Goal: Find specific page/section: Find specific page/section

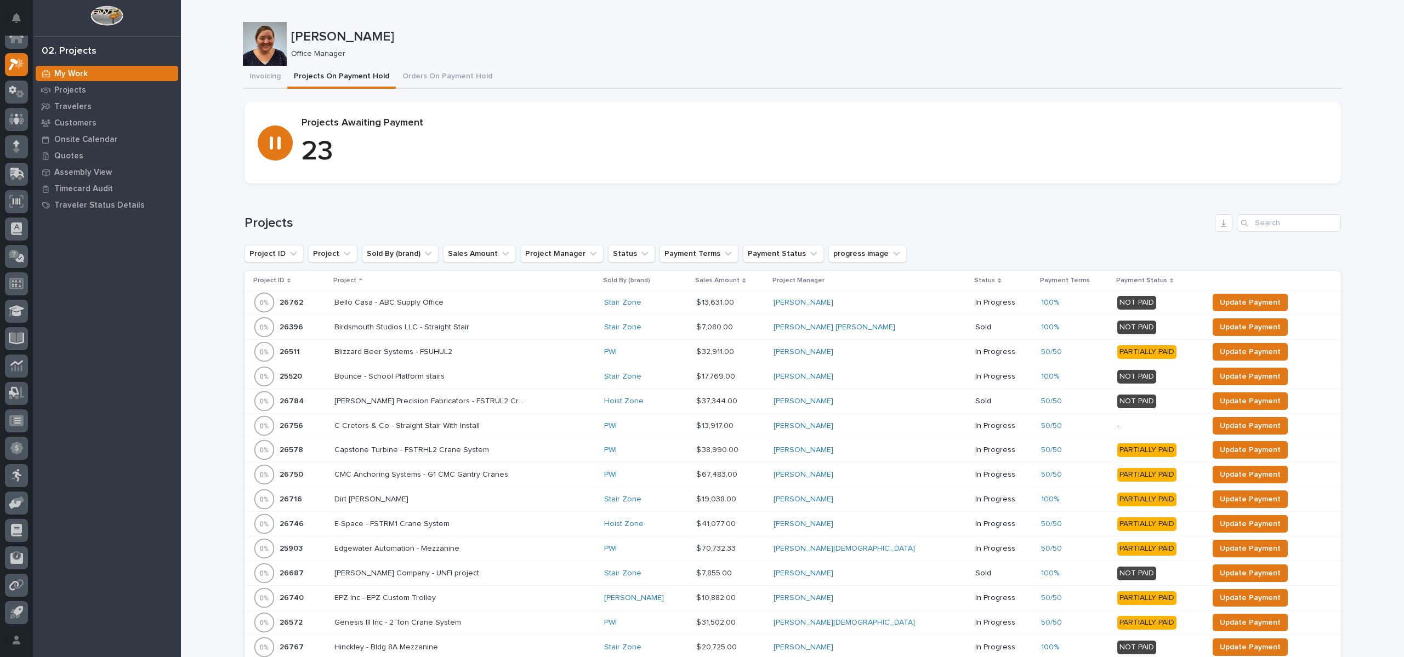
click at [269, 278] on p "Project ID" at bounding box center [268, 281] width 31 height 12
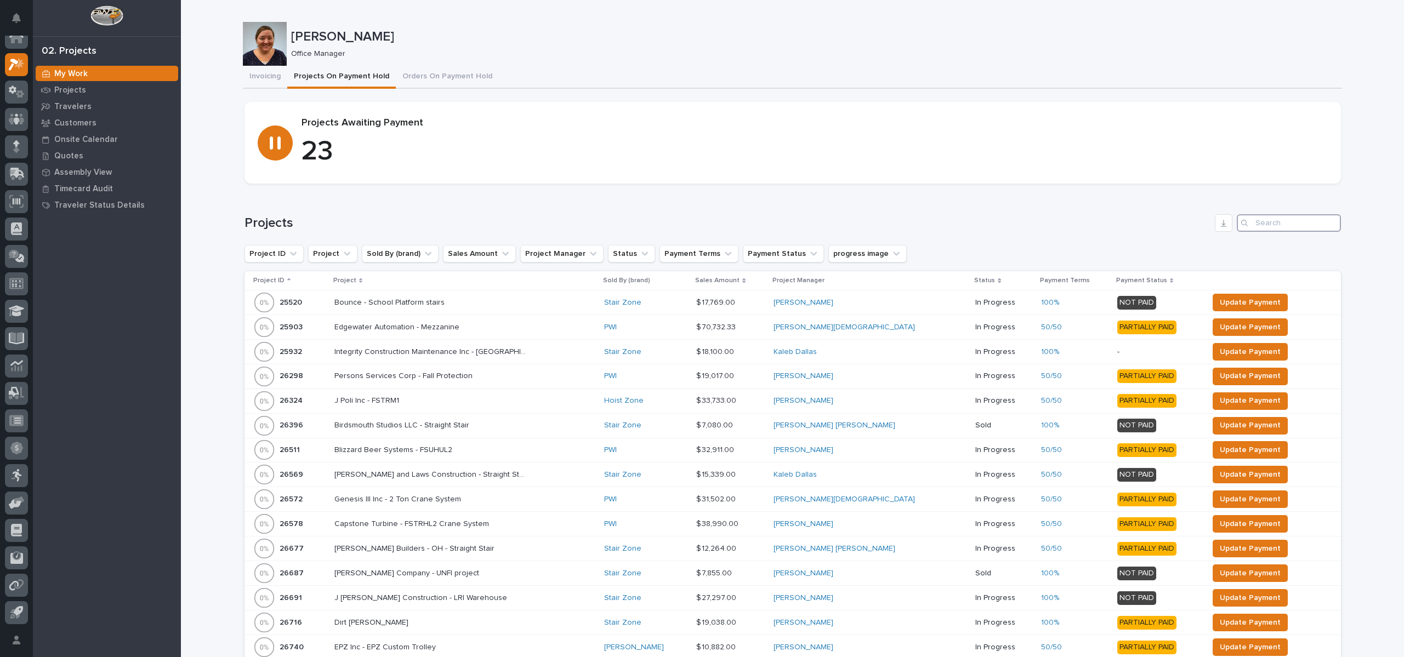
click at [1249, 225] on input "Search" at bounding box center [1289, 223] width 104 height 18
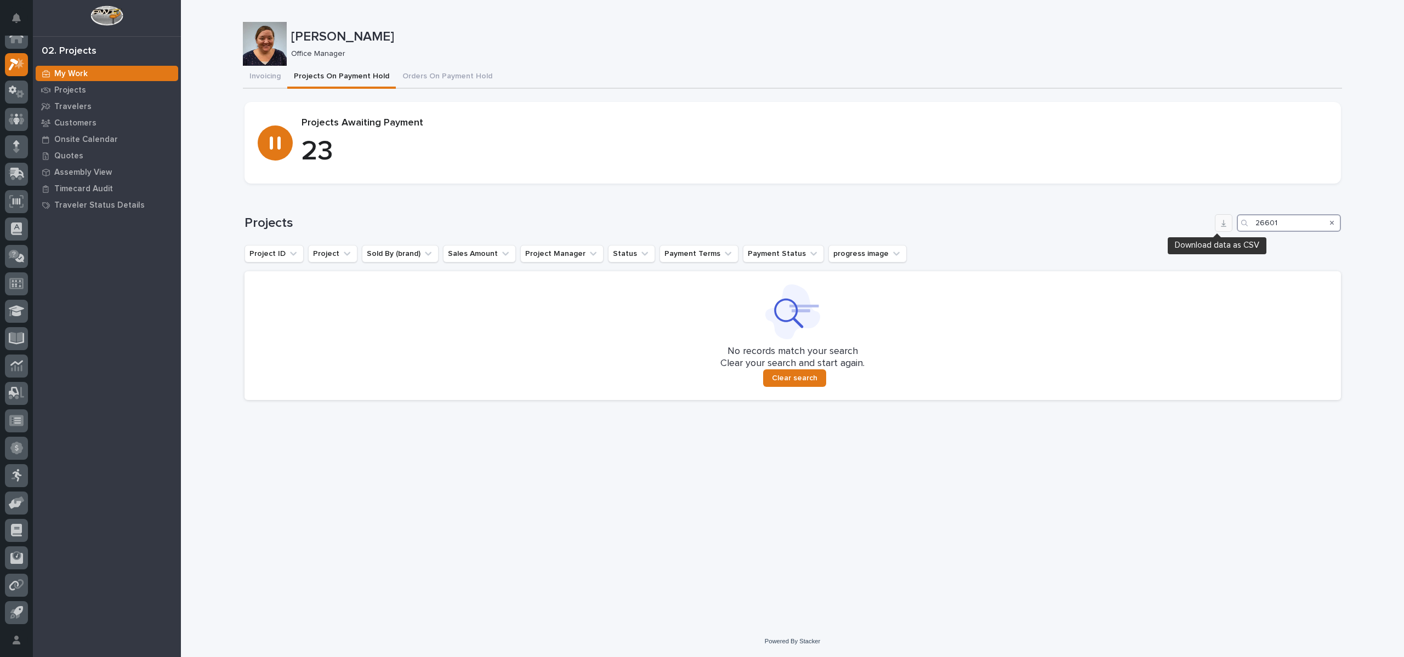
type input "26601"
click at [248, 76] on button "Invoicing" at bounding box center [265, 77] width 44 height 23
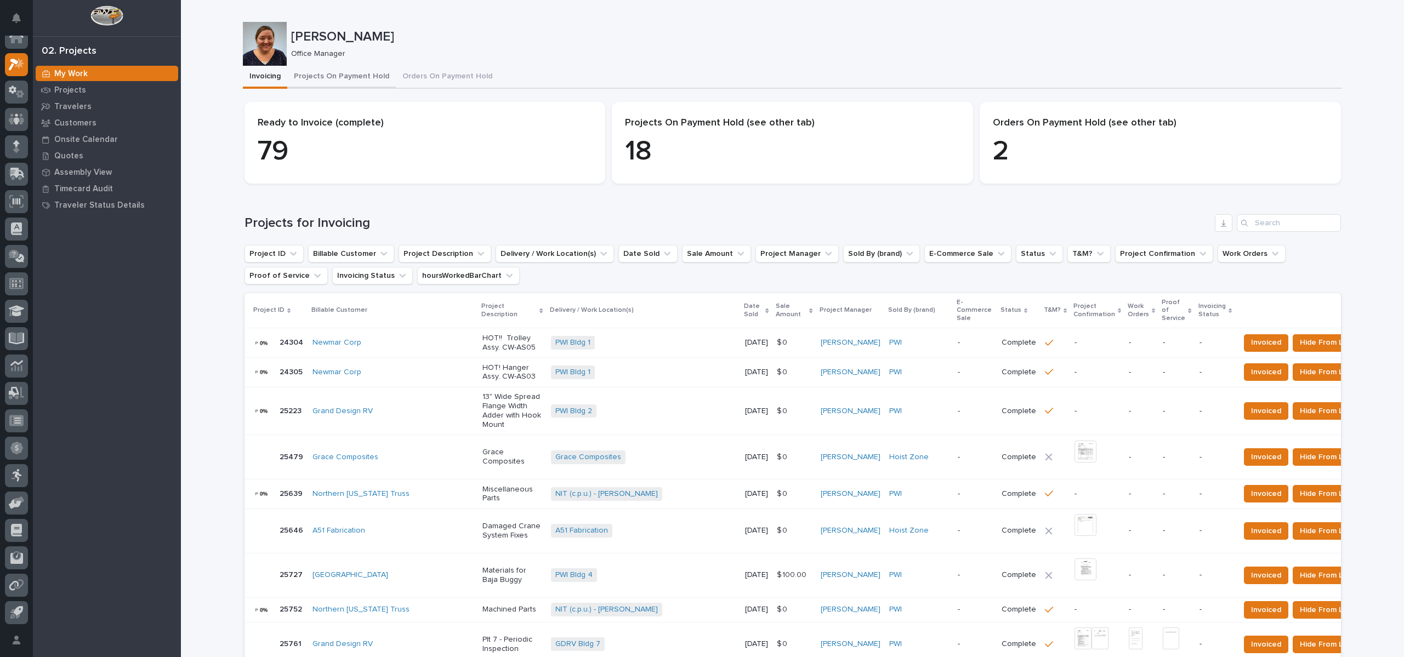
click at [332, 78] on button "Projects On Payment Hold" at bounding box center [341, 77] width 109 height 23
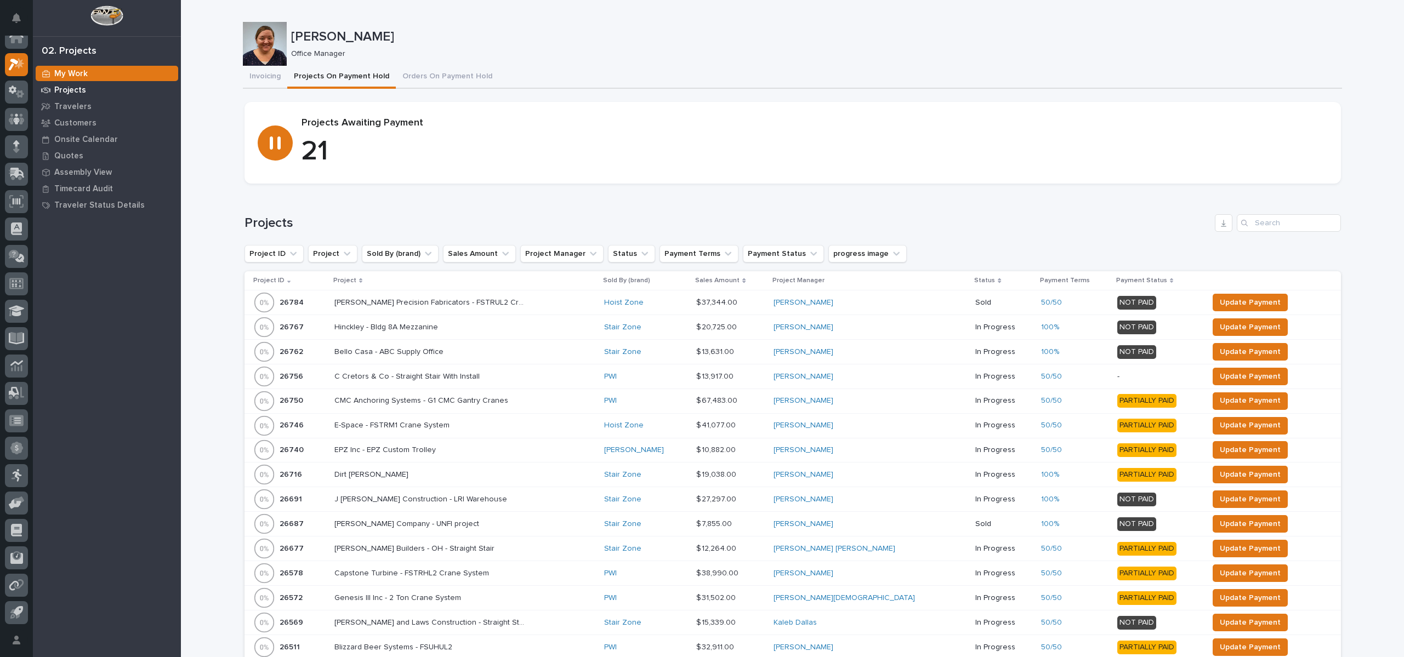
click at [67, 86] on p "Projects" at bounding box center [70, 91] width 32 height 10
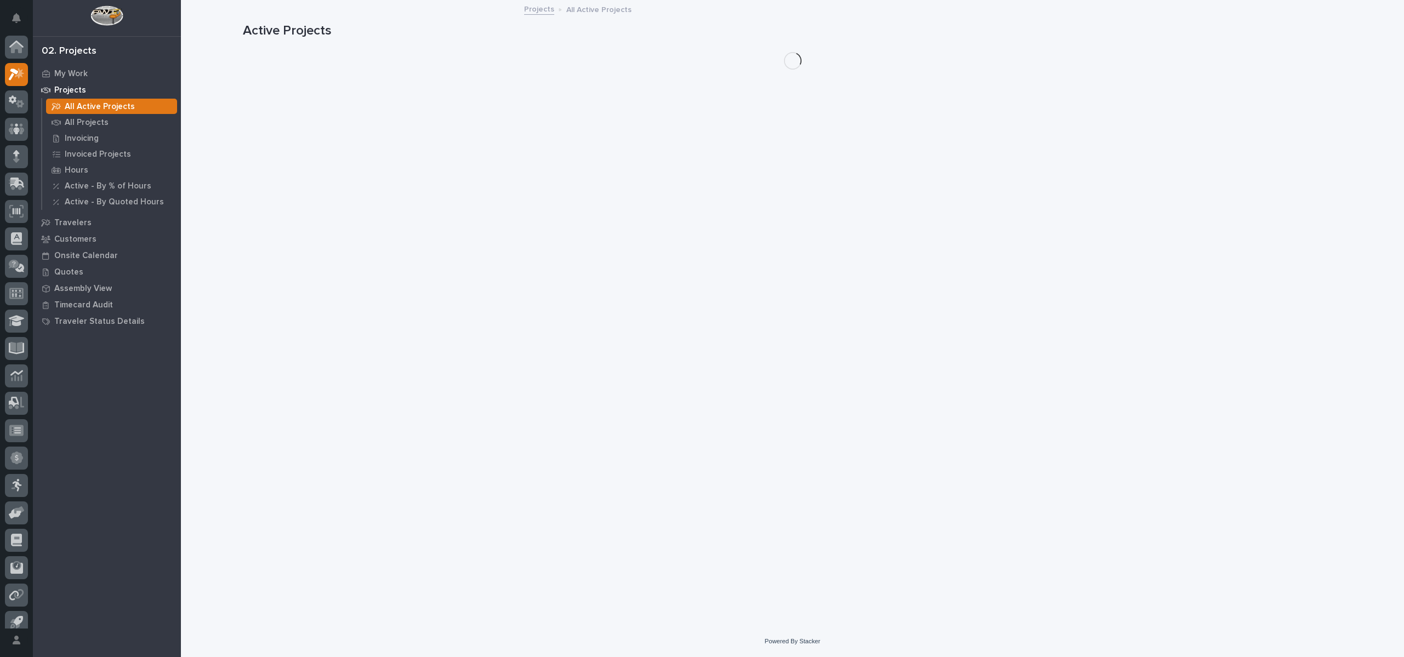
scroll to position [10, 0]
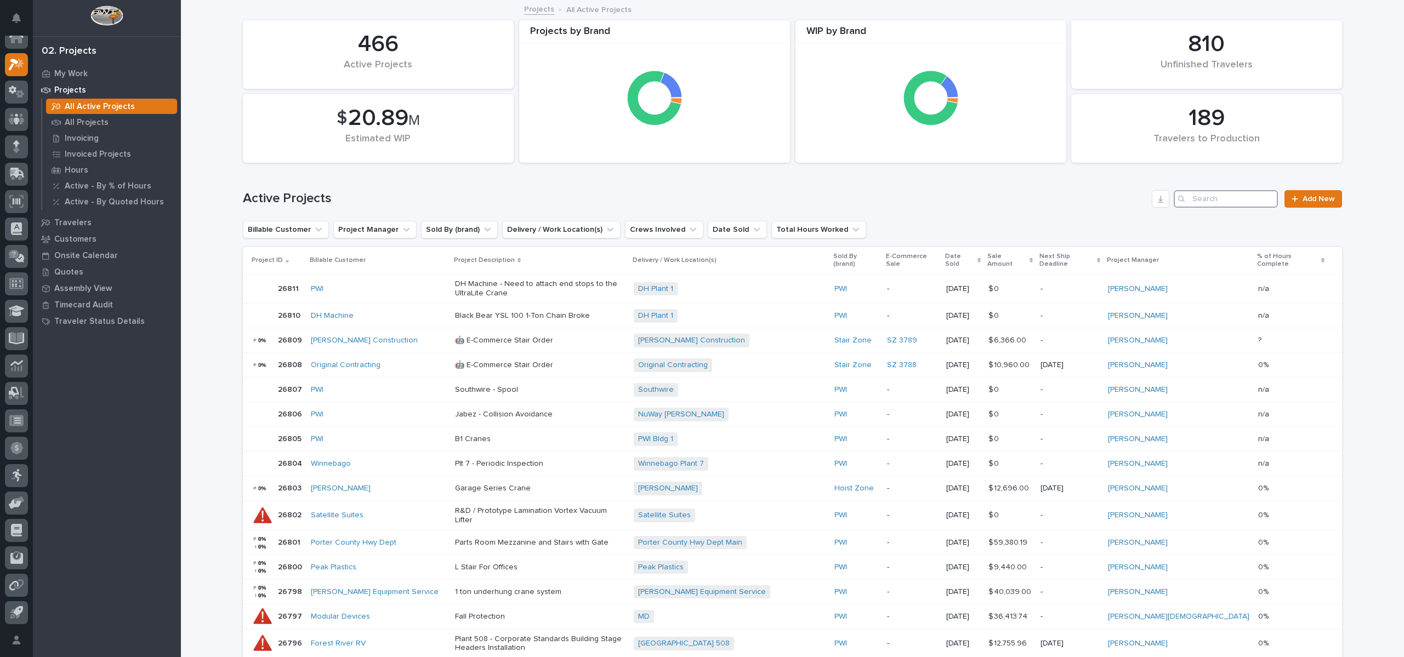
click at [1205, 203] on input "Search" at bounding box center [1226, 199] width 104 height 18
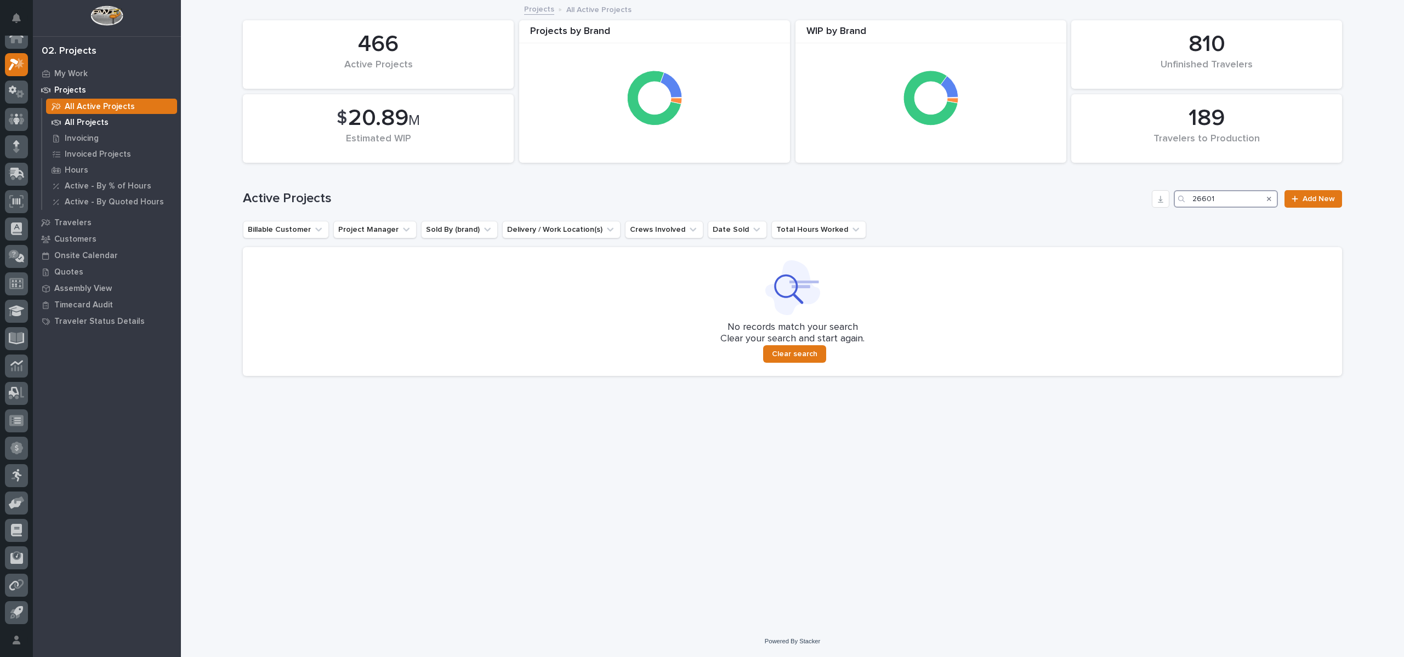
type input "26601"
click at [85, 123] on p "All Projects" at bounding box center [87, 123] width 44 height 10
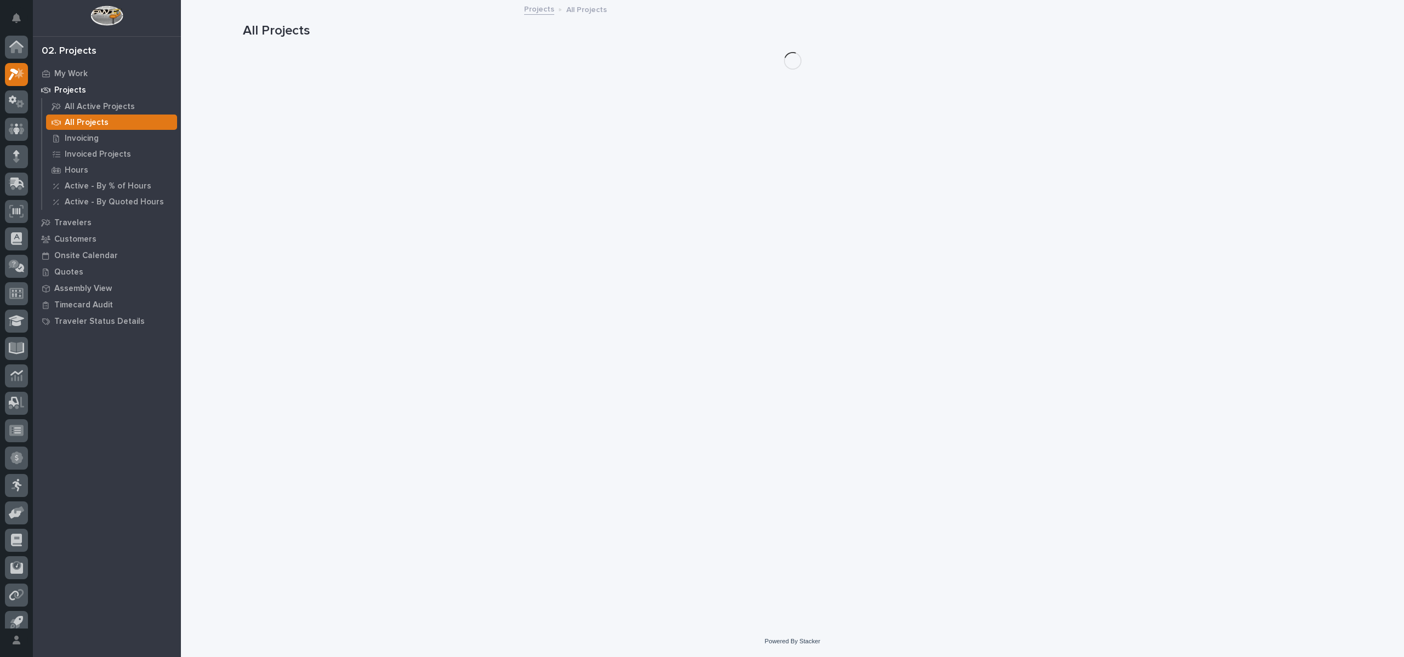
scroll to position [10, 0]
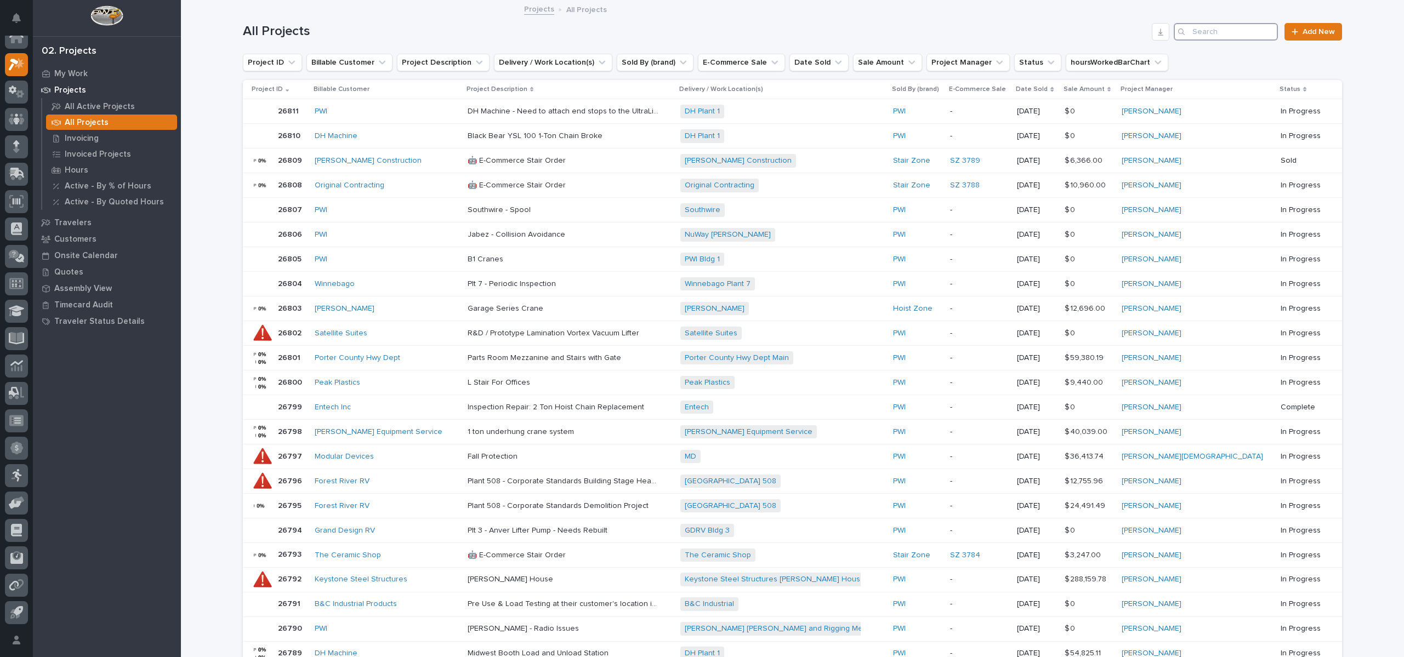
click at [1209, 32] on input "Search" at bounding box center [1226, 32] width 104 height 18
type input "26601"
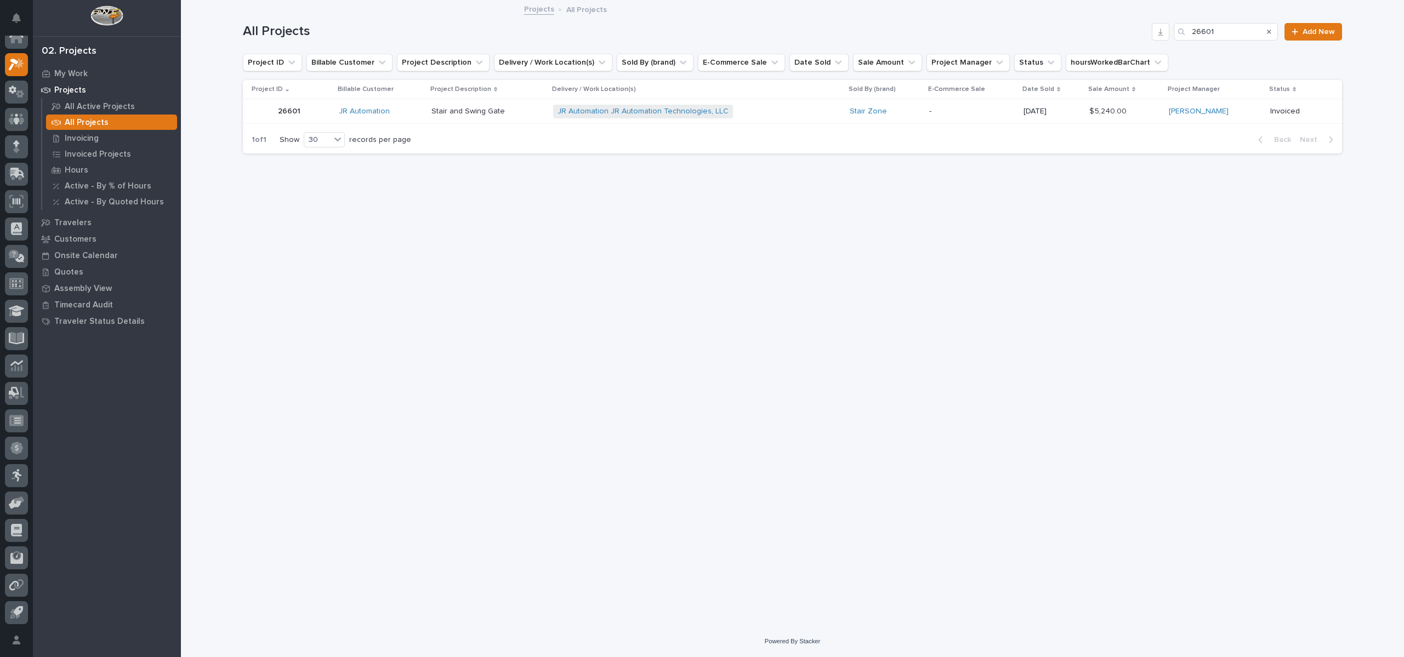
click at [287, 113] on p "26601" at bounding box center [290, 111] width 25 height 12
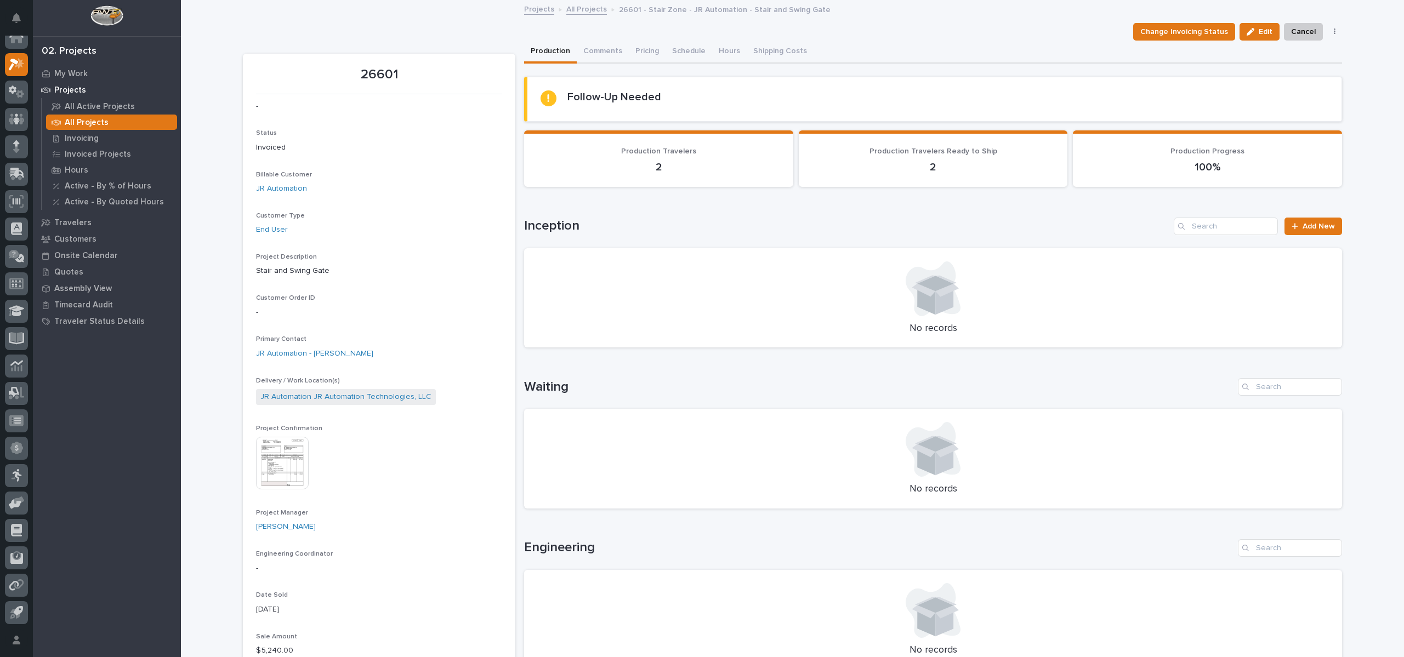
click at [568, 9] on link "All Projects" at bounding box center [586, 8] width 41 height 13
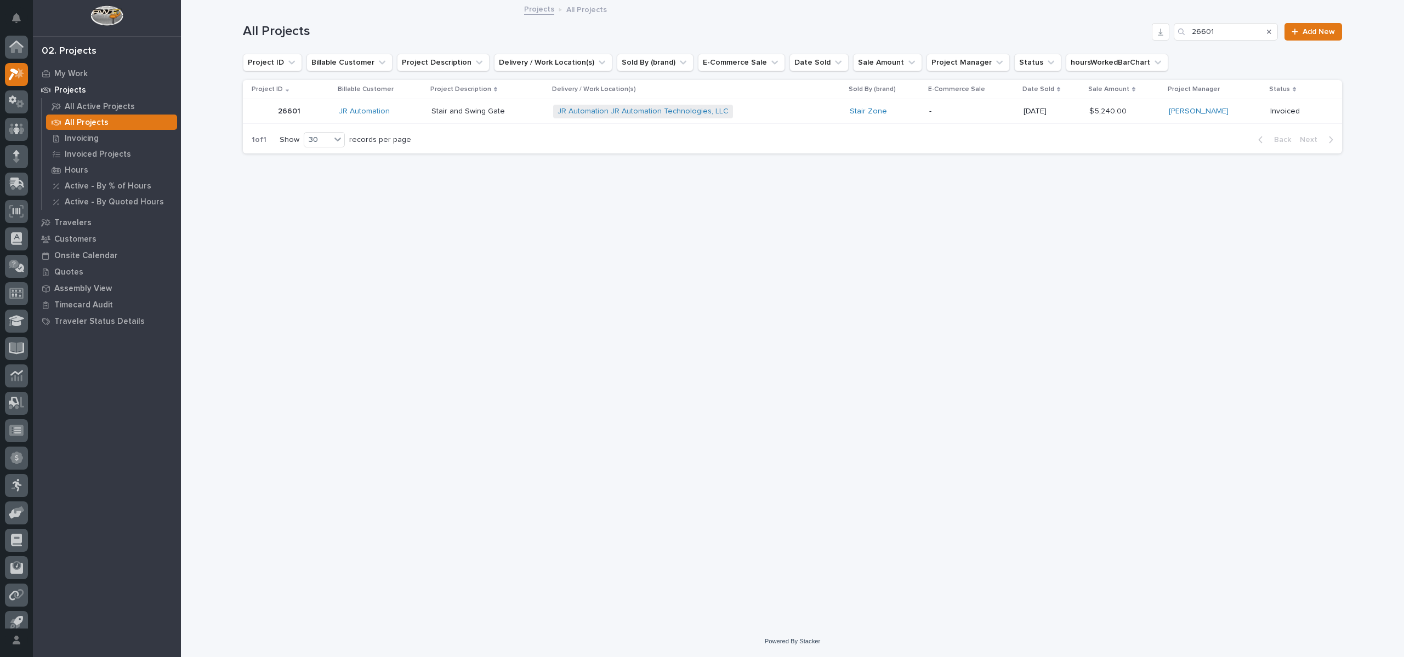
scroll to position [10, 0]
